Goal: Task Accomplishment & Management: Use online tool/utility

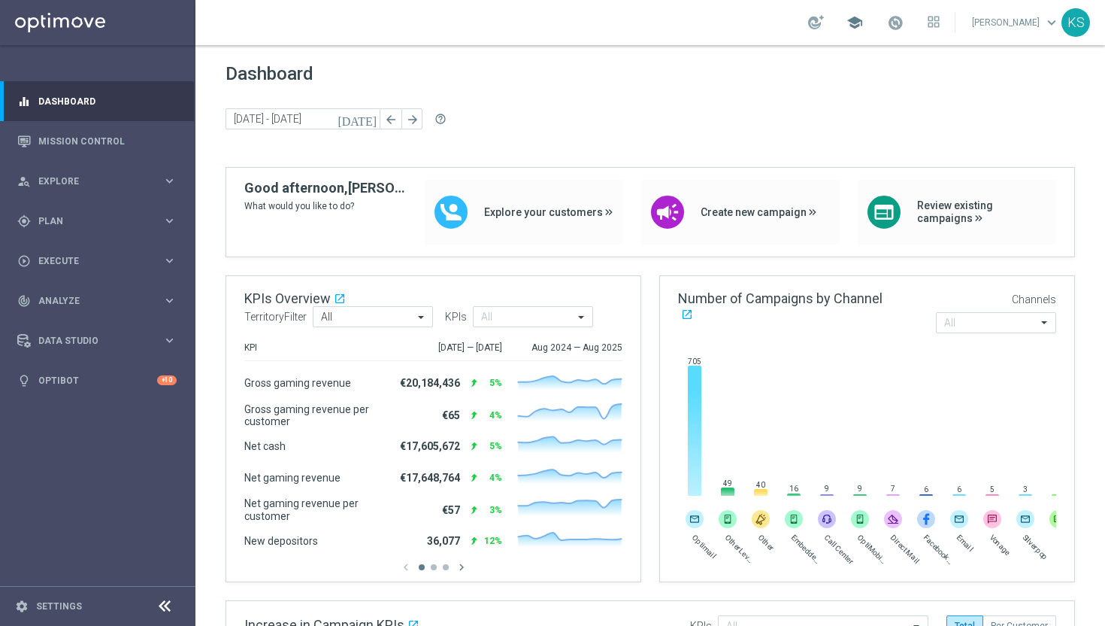
click at [863, 25] on span "school" at bounding box center [855, 22] width 17 height 17
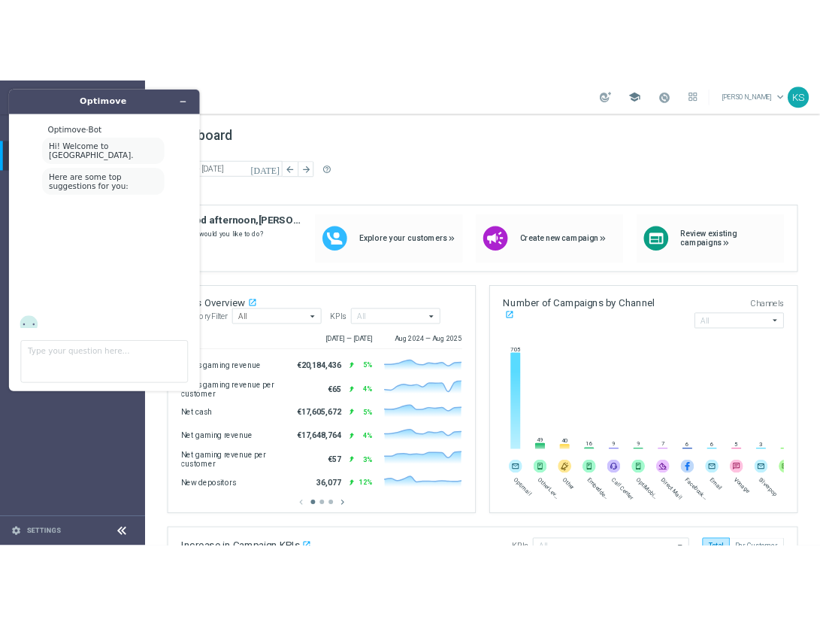
scroll to position [15, 0]
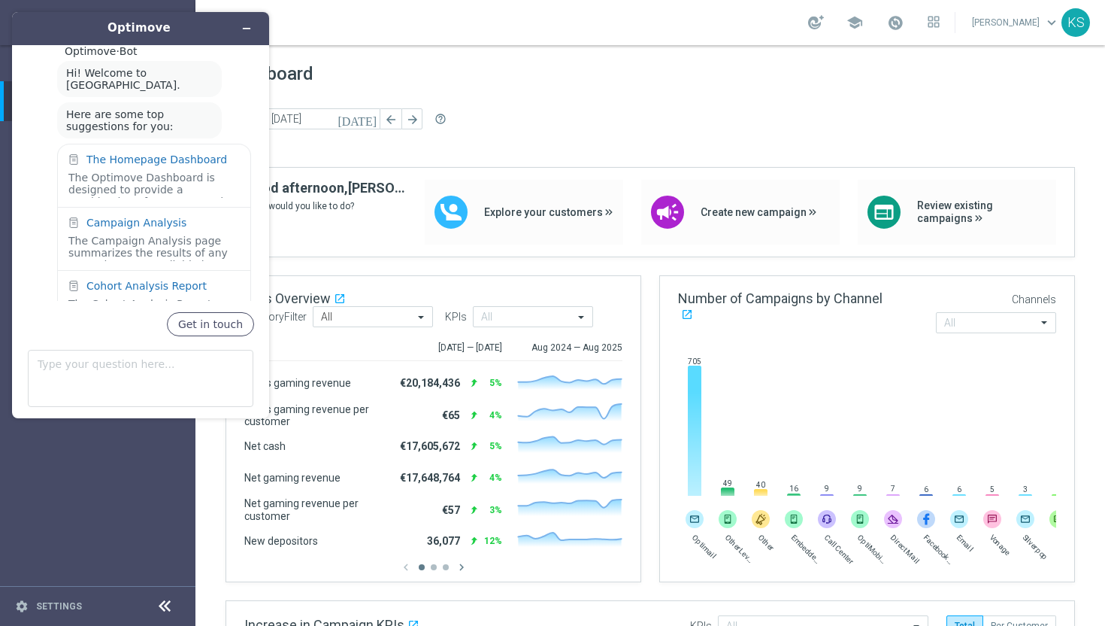
click at [662, 93] on div "Dashboard [DATE] [DATE] - [DATE] arrow_back arrow_forward help_outline" at bounding box center [651, 115] width 850 height 104
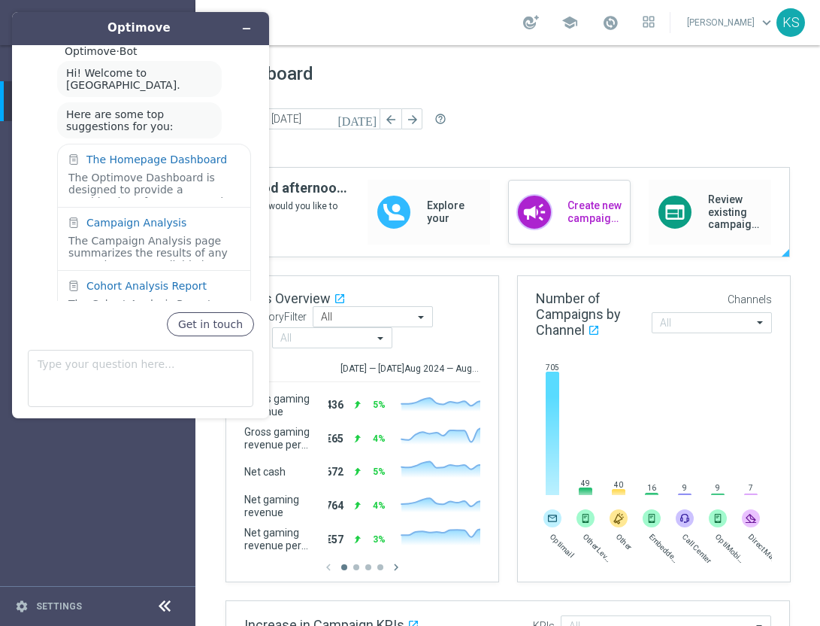
click at [586, 199] on span "Create new campaign" at bounding box center [595, 212] width 55 height 26
